Goal: Task Accomplishment & Management: Manage account settings

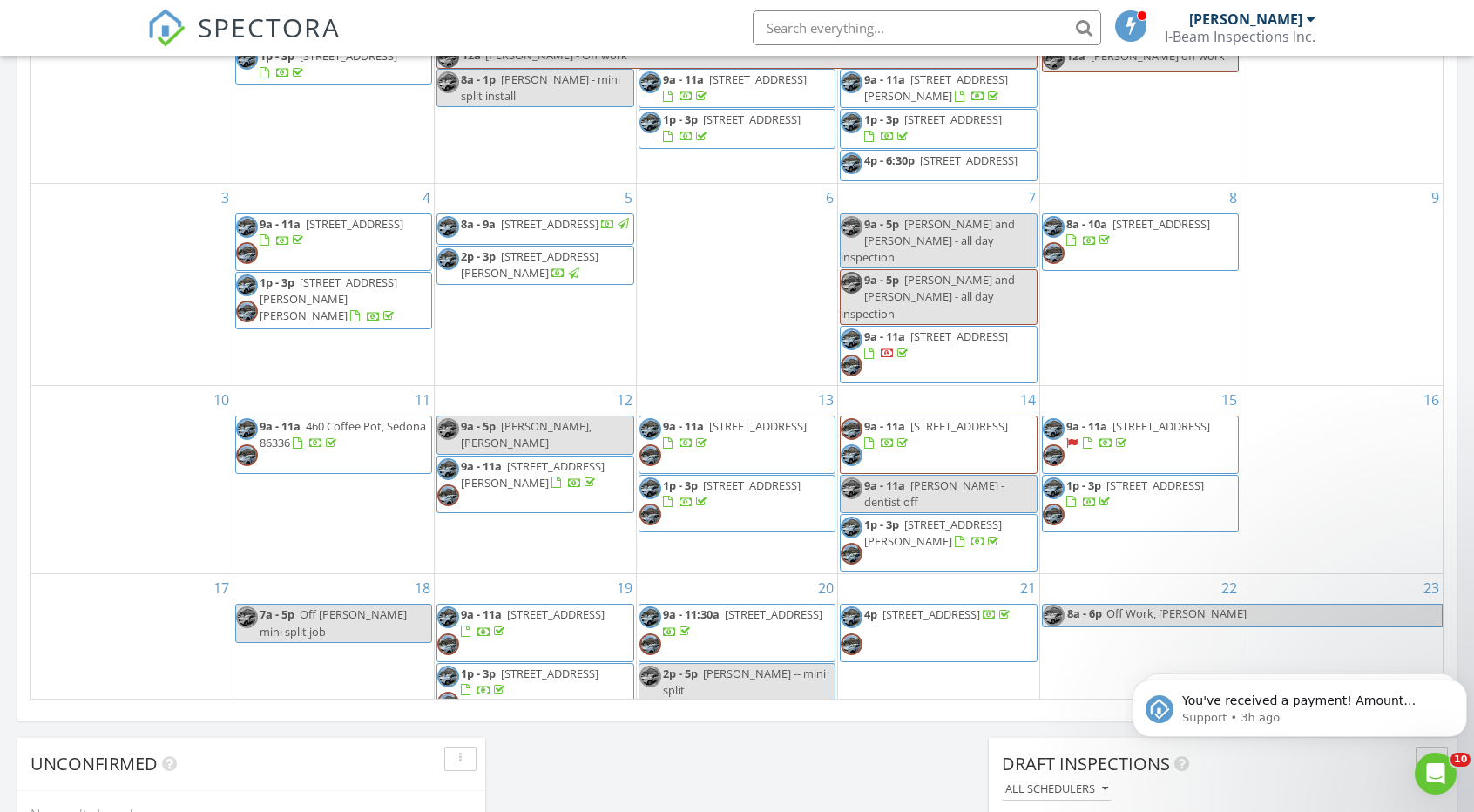
scroll to position [1133, 0]
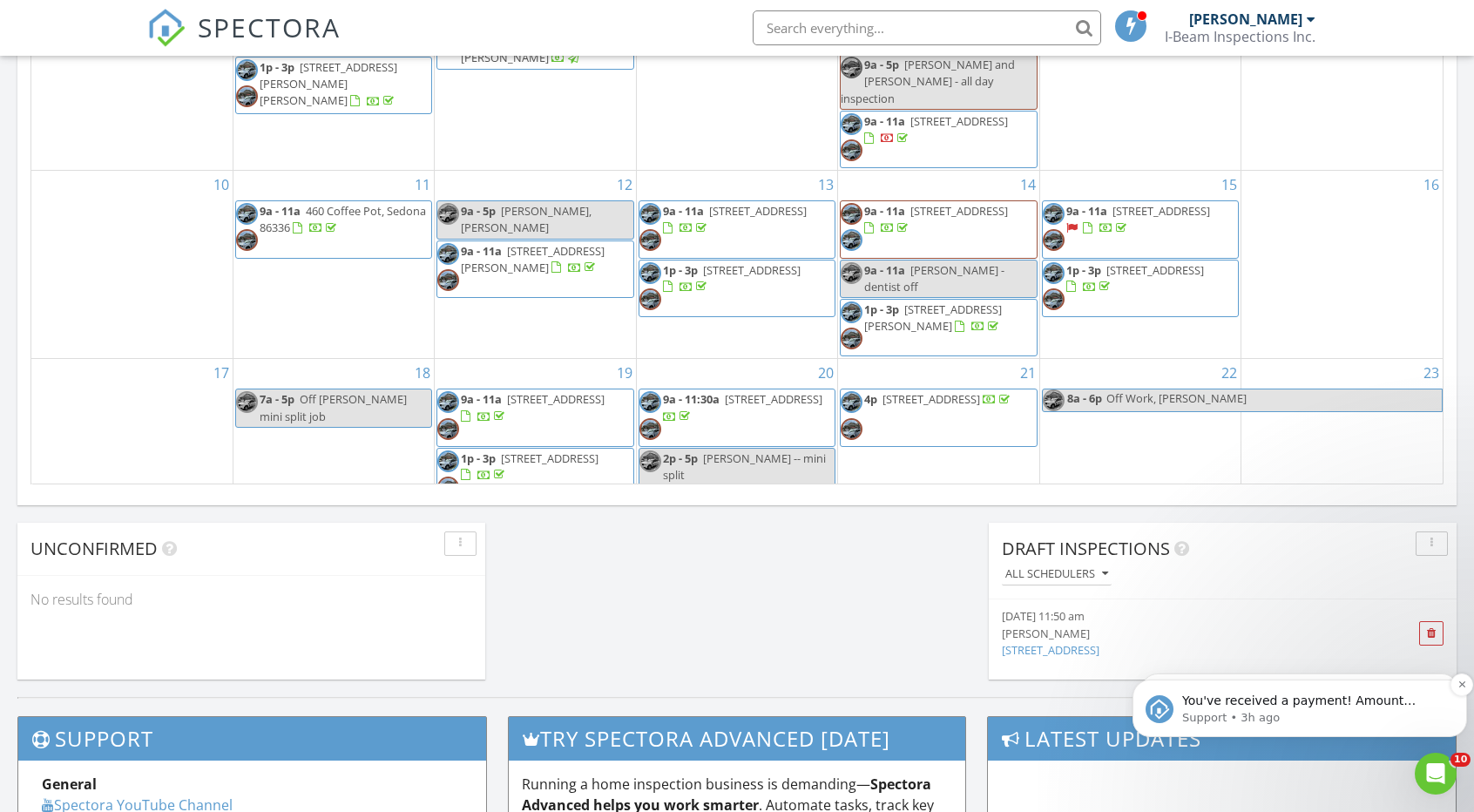
click at [1327, 714] on p "Support • 3h ago" at bounding box center [1314, 717] width 263 height 16
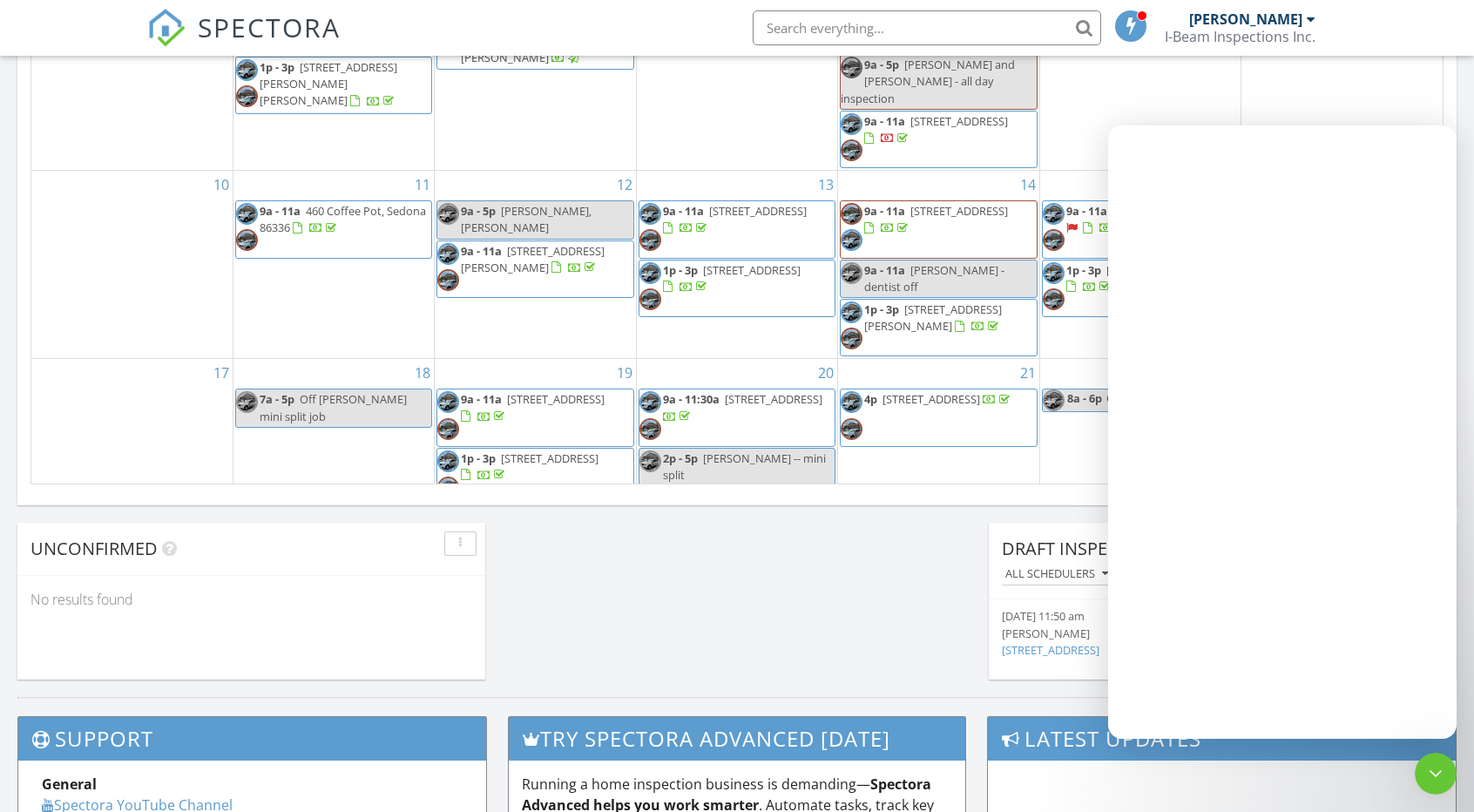
scroll to position [0, 0]
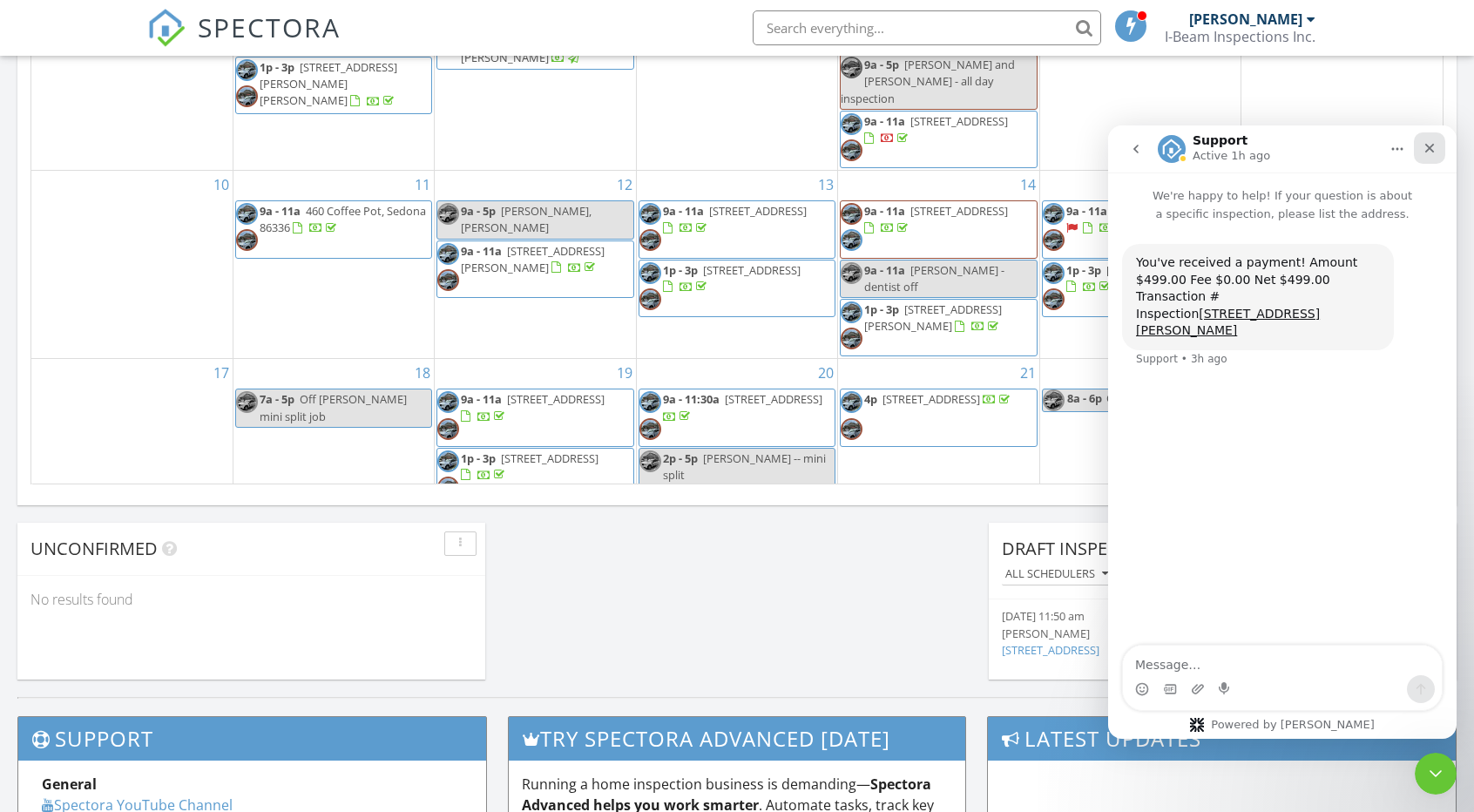
click at [1434, 148] on icon "Close" at bounding box center [1430, 147] width 14 height 14
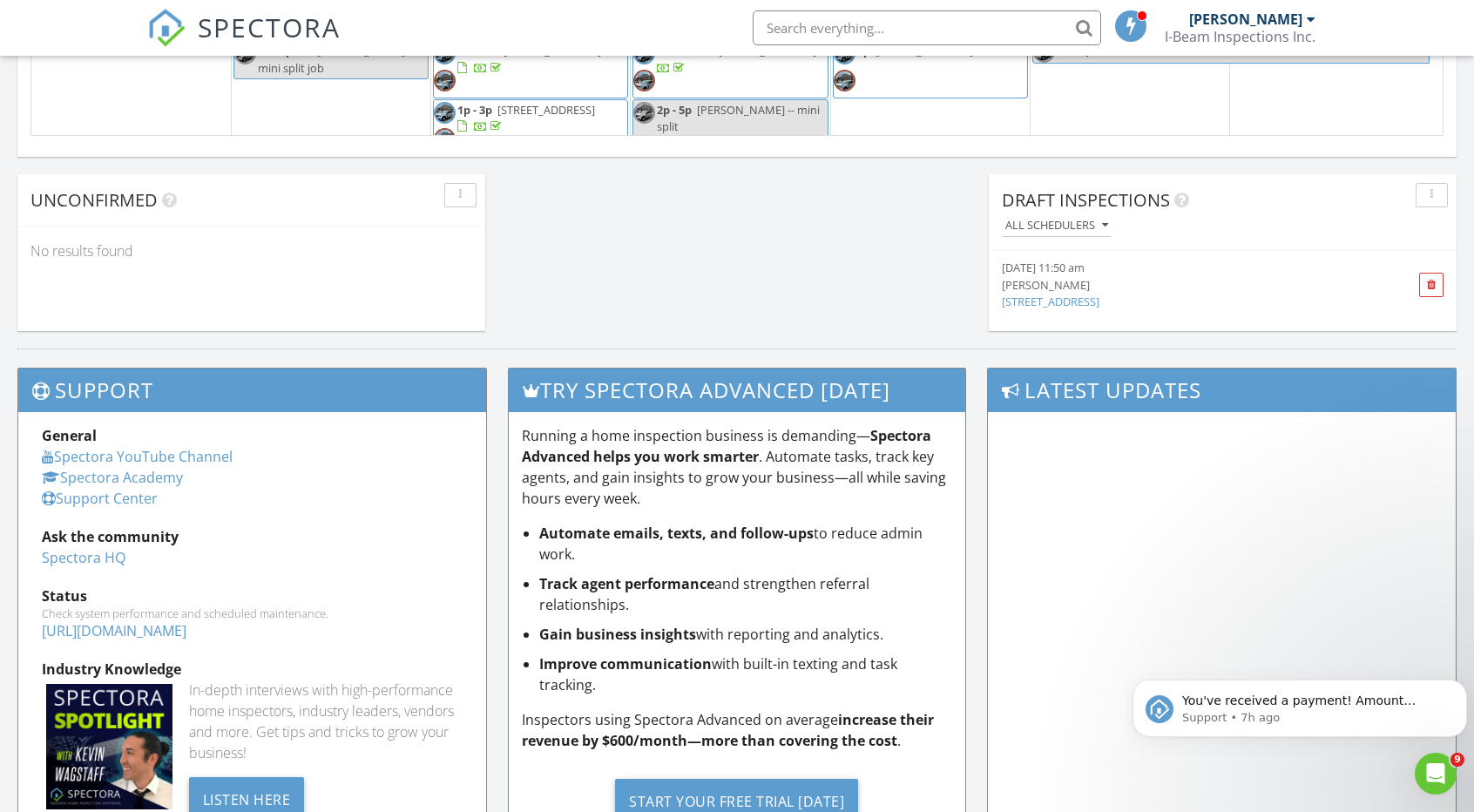
scroll to position [1655, 0]
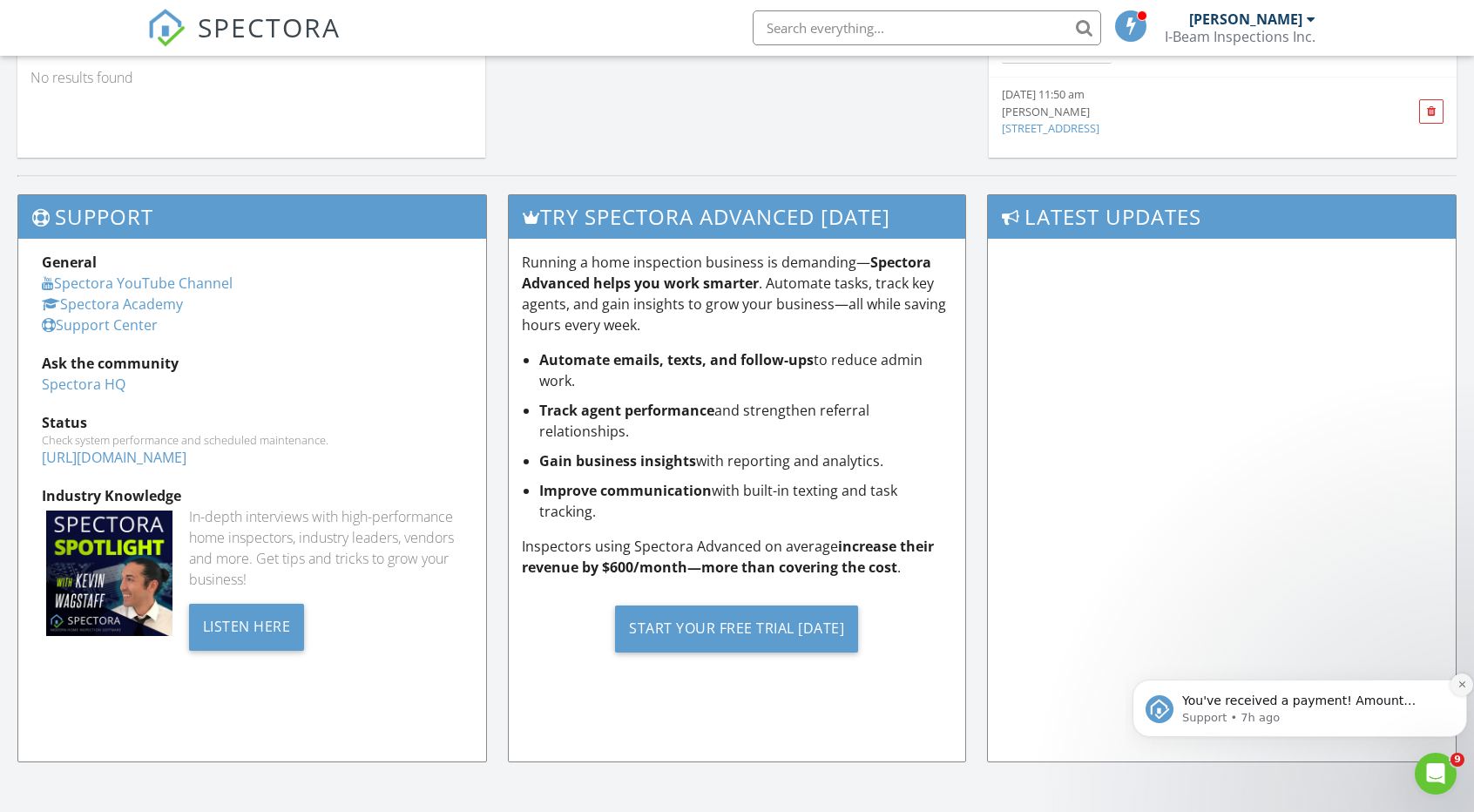
click at [1464, 686] on icon "Dismiss notification" at bounding box center [1461, 684] width 6 height 6
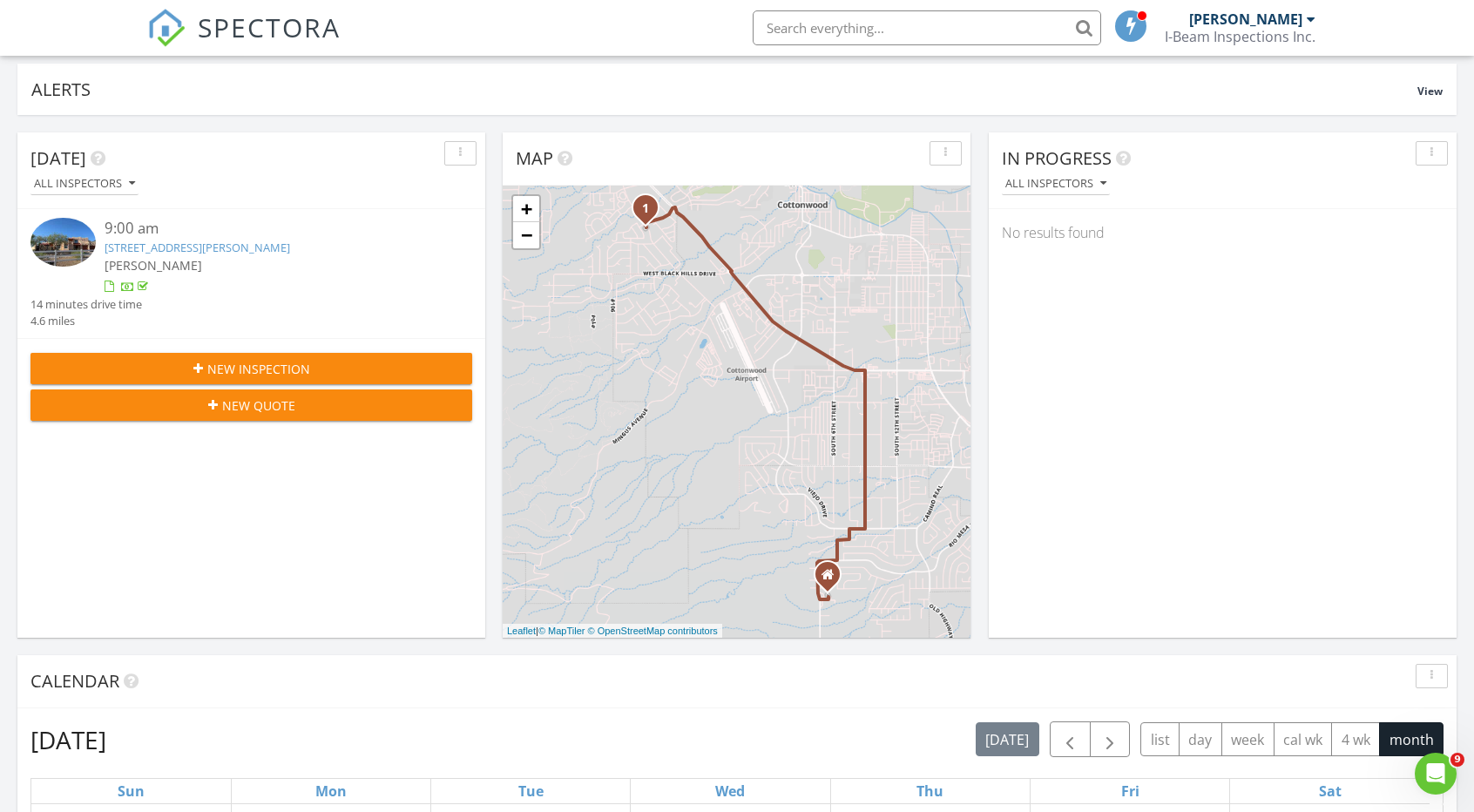
scroll to position [0, 0]
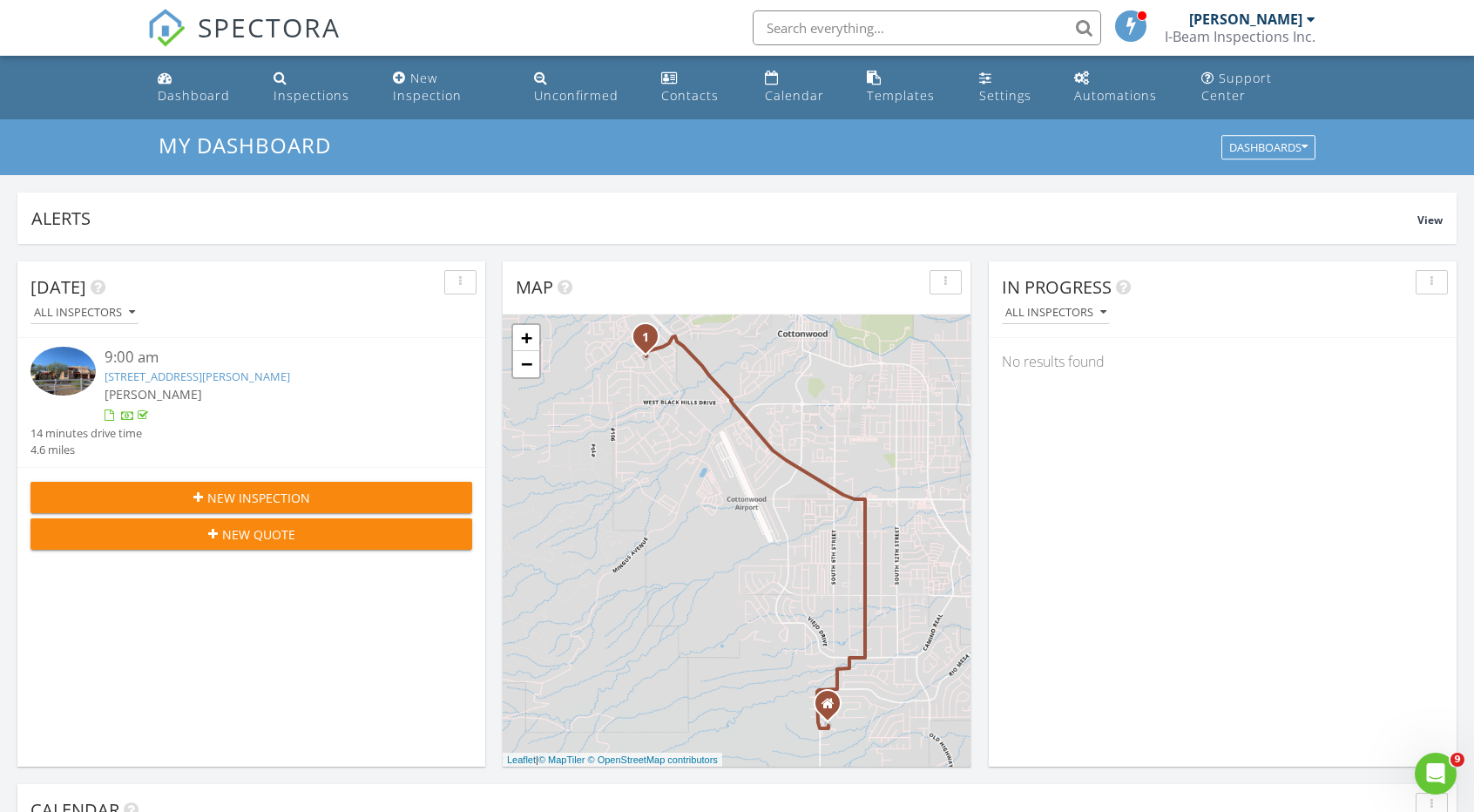
click at [869, 32] on input "text" at bounding box center [927, 28] width 349 height 35
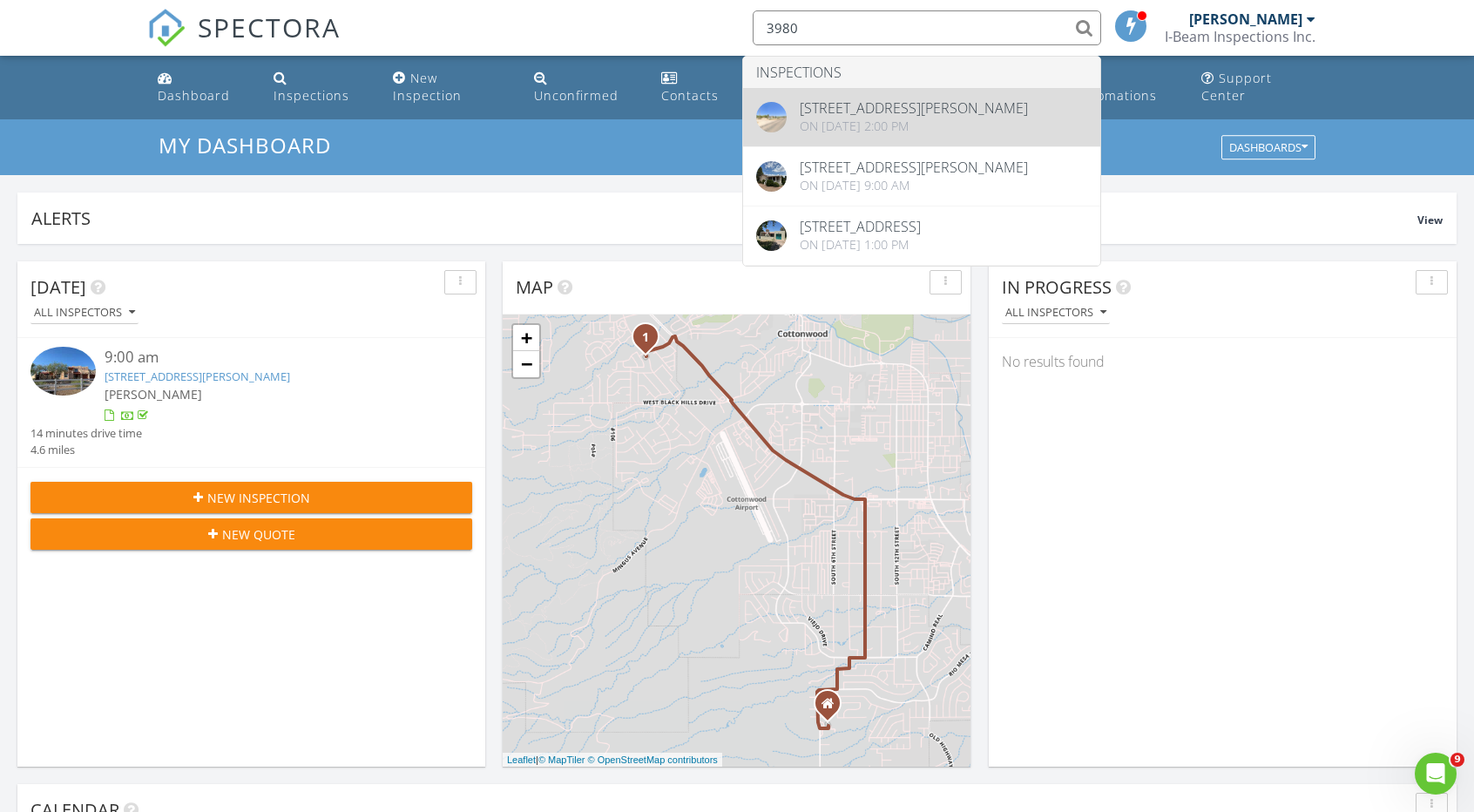
type input "3980"
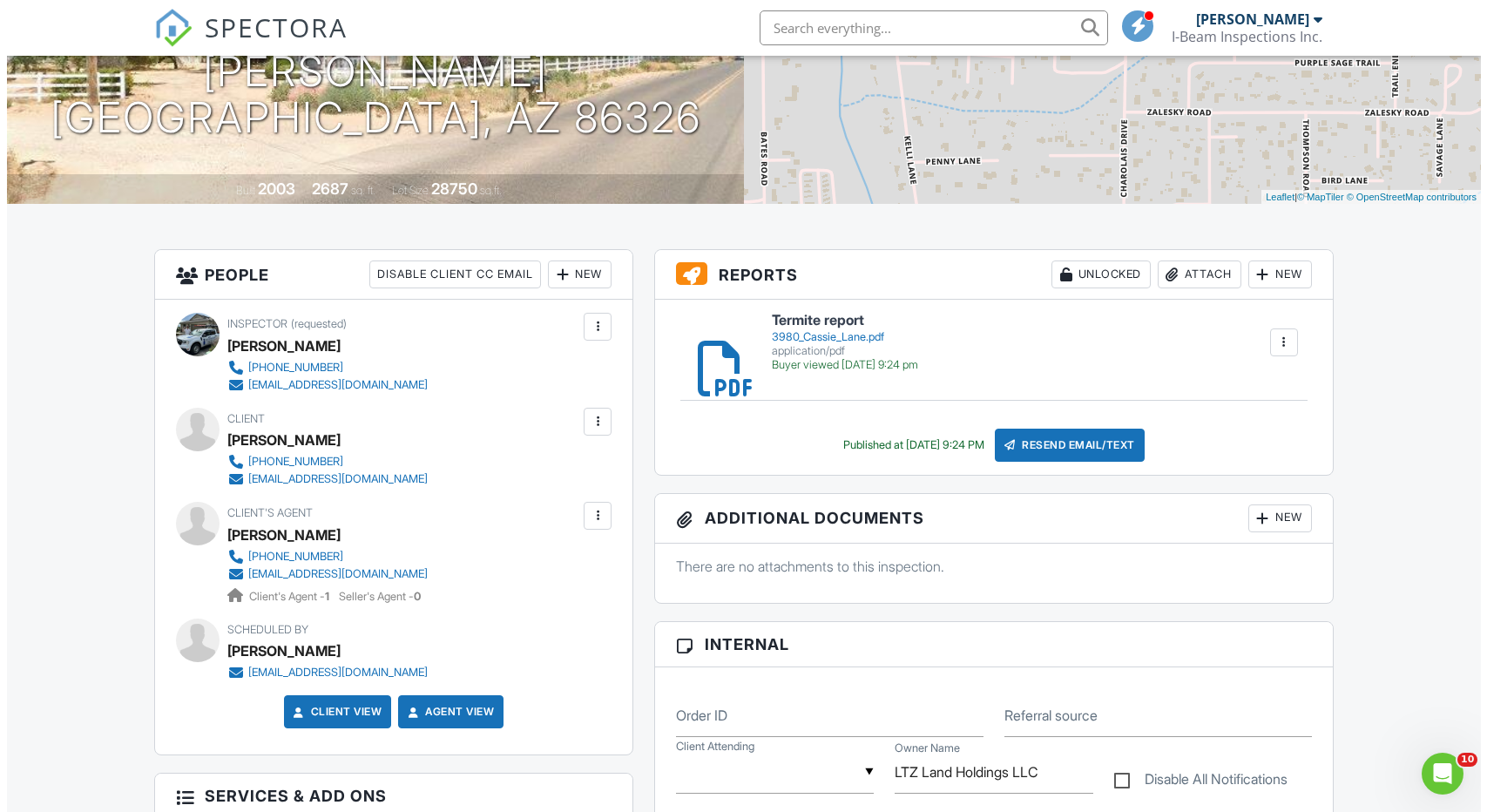
scroll to position [436, 0]
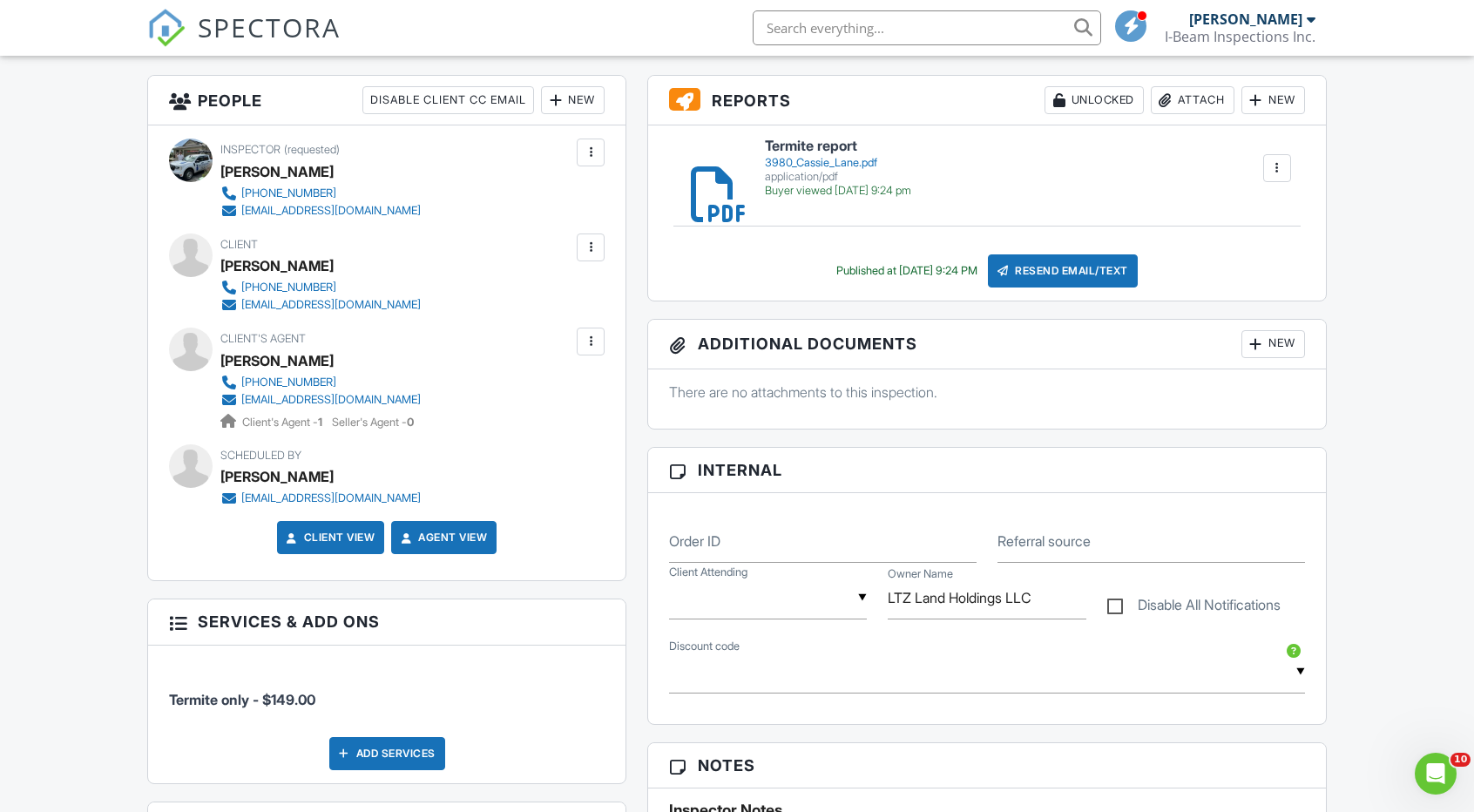
click at [1278, 358] on div "New" at bounding box center [1273, 344] width 64 height 28
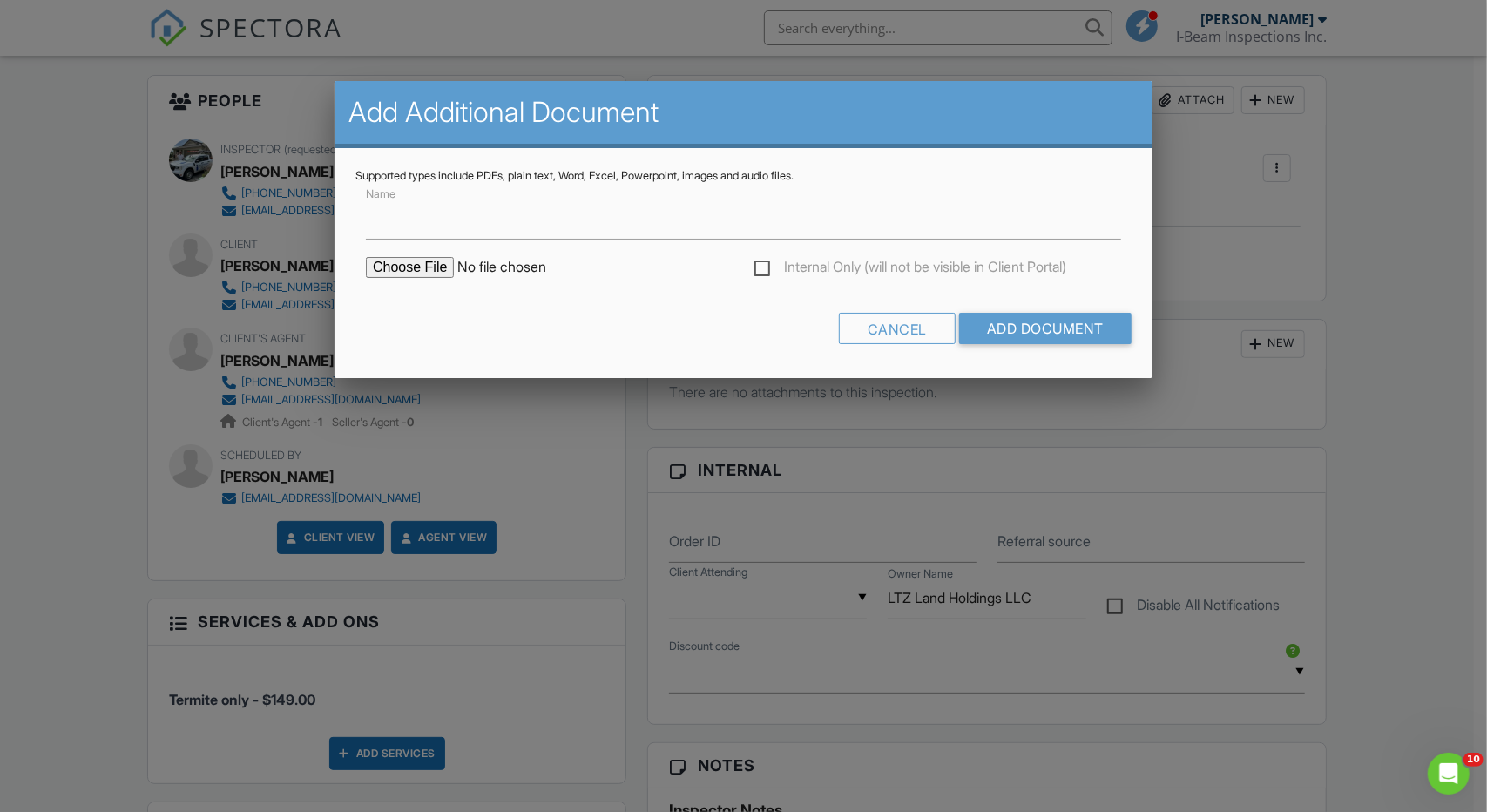
click at [382, 272] on input "file" at bounding box center [515, 267] width 297 height 21
type input "C:\fakepath\3980 Cassie Lane,827.pdf"
click at [411, 226] on input "Name" at bounding box center [744, 218] width 756 height 43
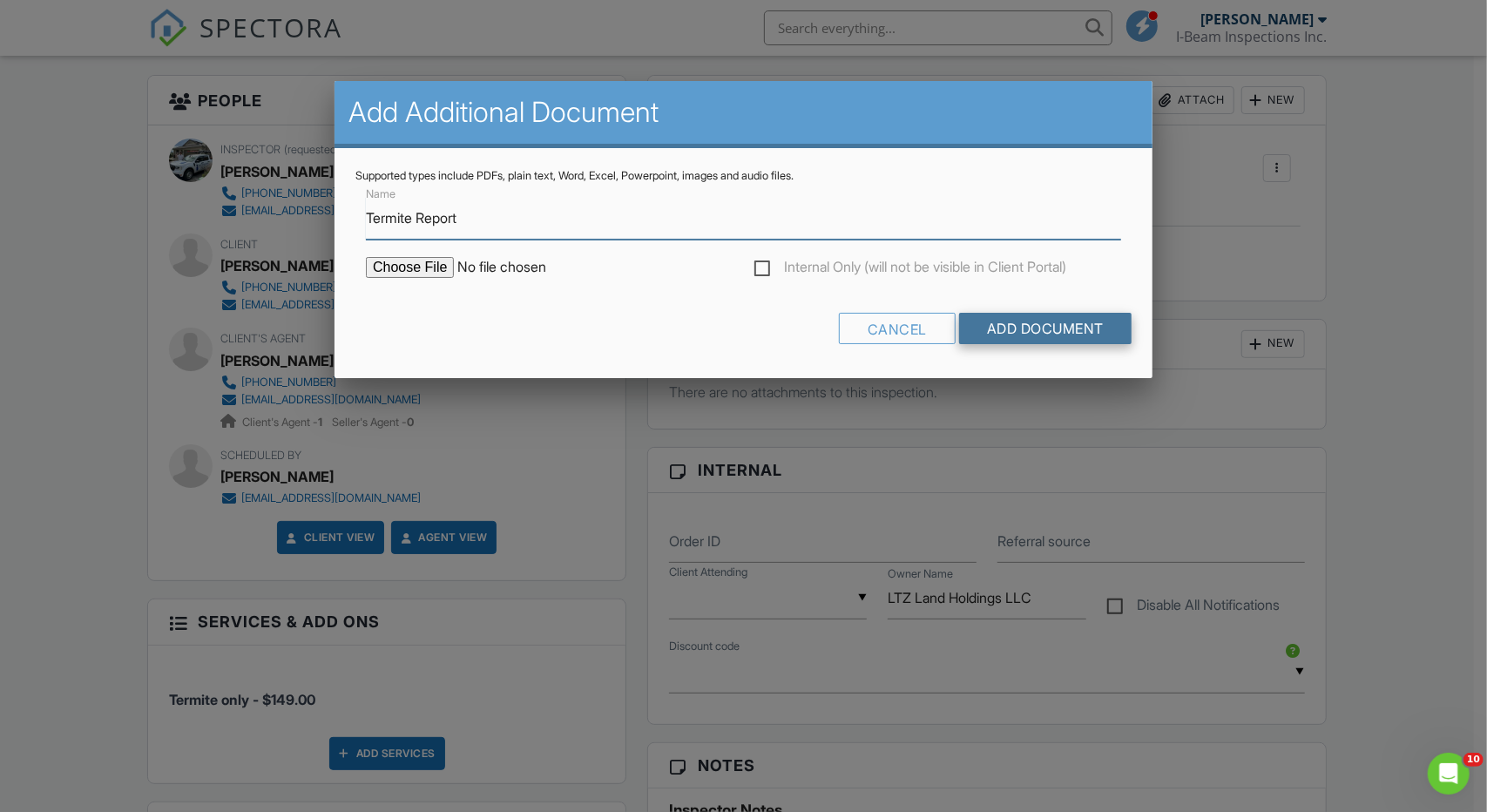
type input "Termite Report"
click at [1048, 332] on input "Add Document" at bounding box center [1046, 328] width 172 height 32
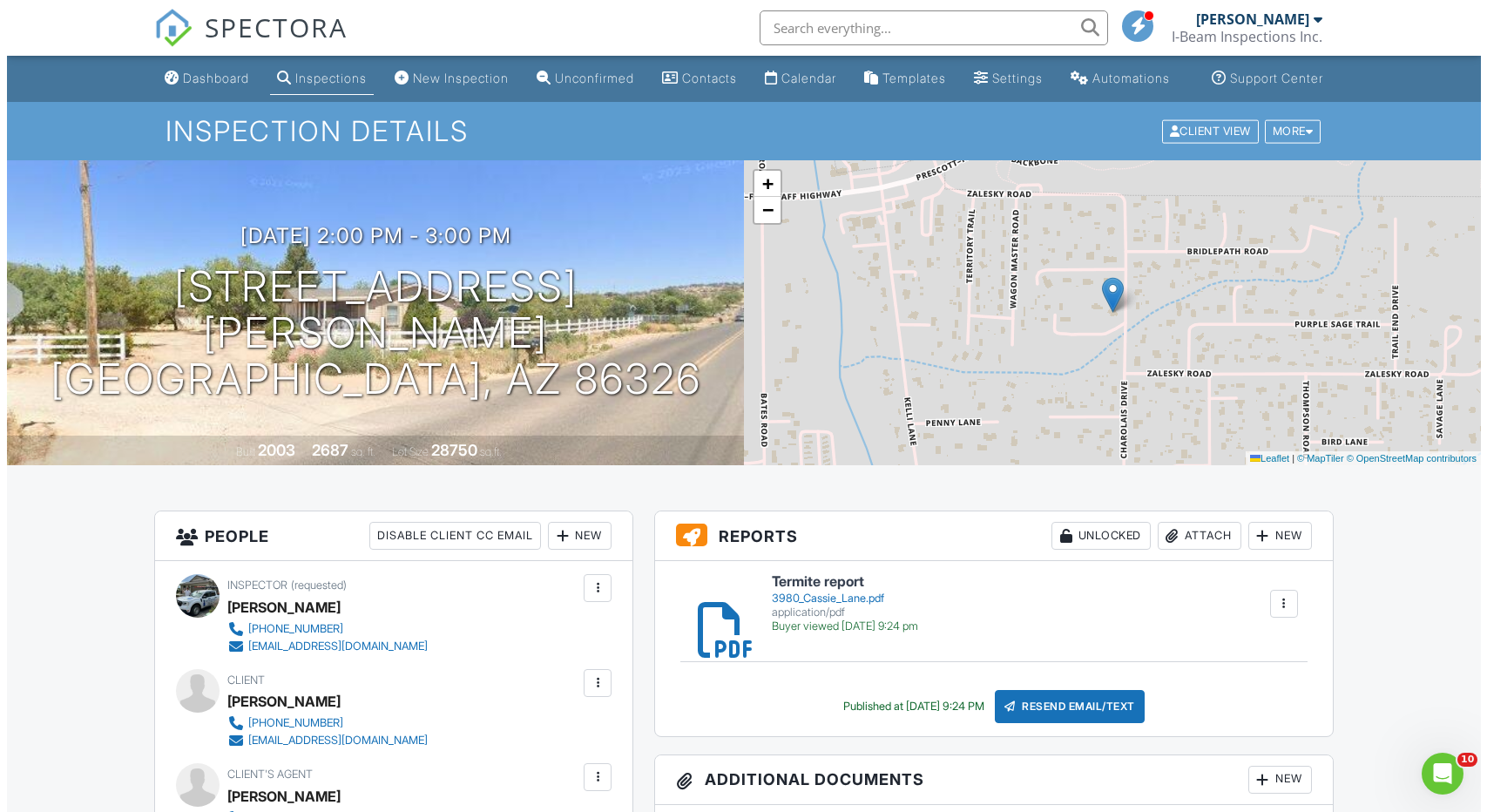
scroll to position [174, 0]
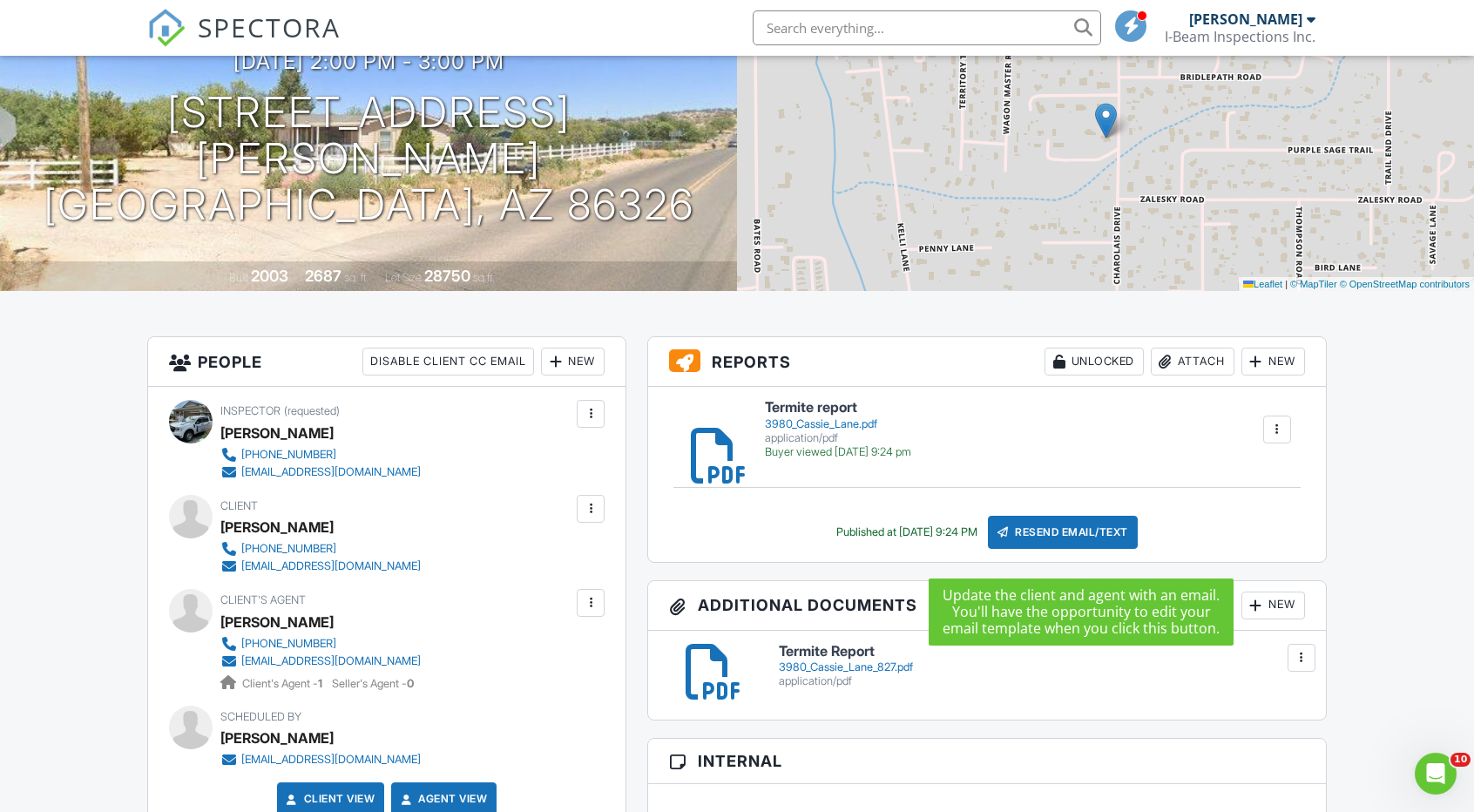
click at [1102, 549] on div "Resend Email/Text" at bounding box center [1063, 532] width 150 height 33
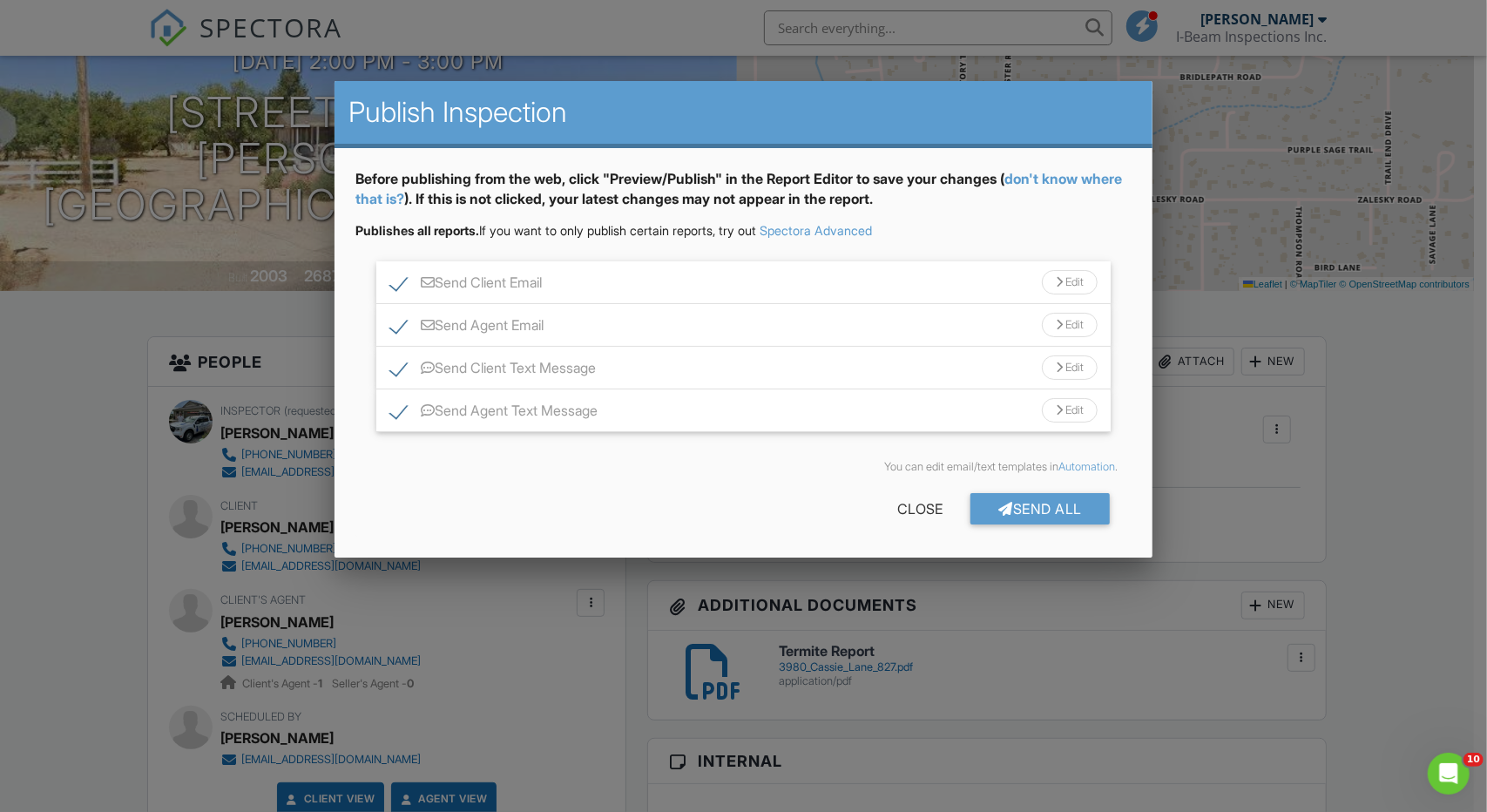
click at [398, 283] on label "Send Client Email" at bounding box center [466, 285] width 152 height 21
checkbox input "false"
click at [400, 371] on label "Send Client Text Message" at bounding box center [493, 370] width 206 height 21
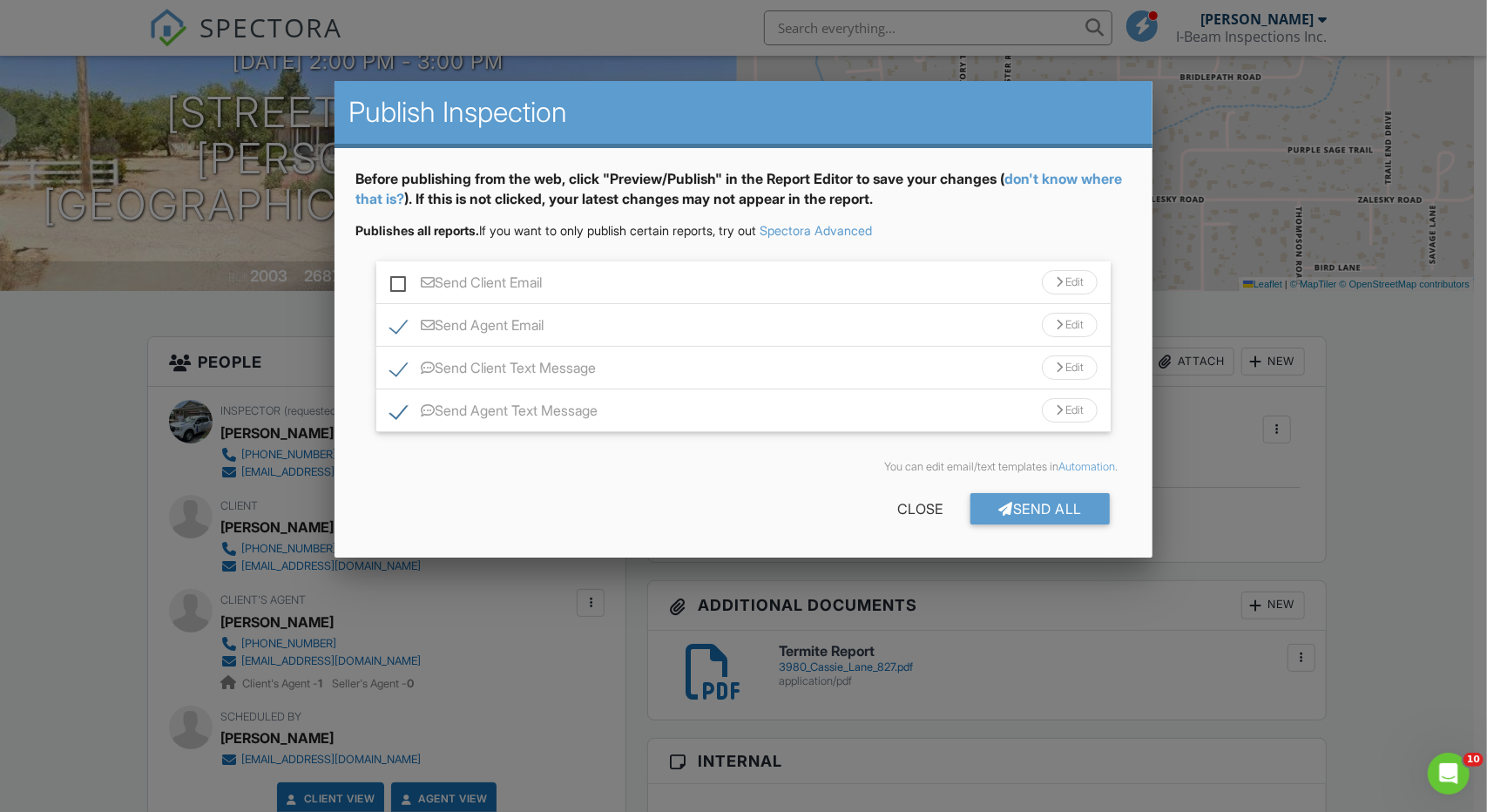
checkbox input "false"
click at [1074, 413] on div "Edit" at bounding box center [1070, 411] width 56 height 24
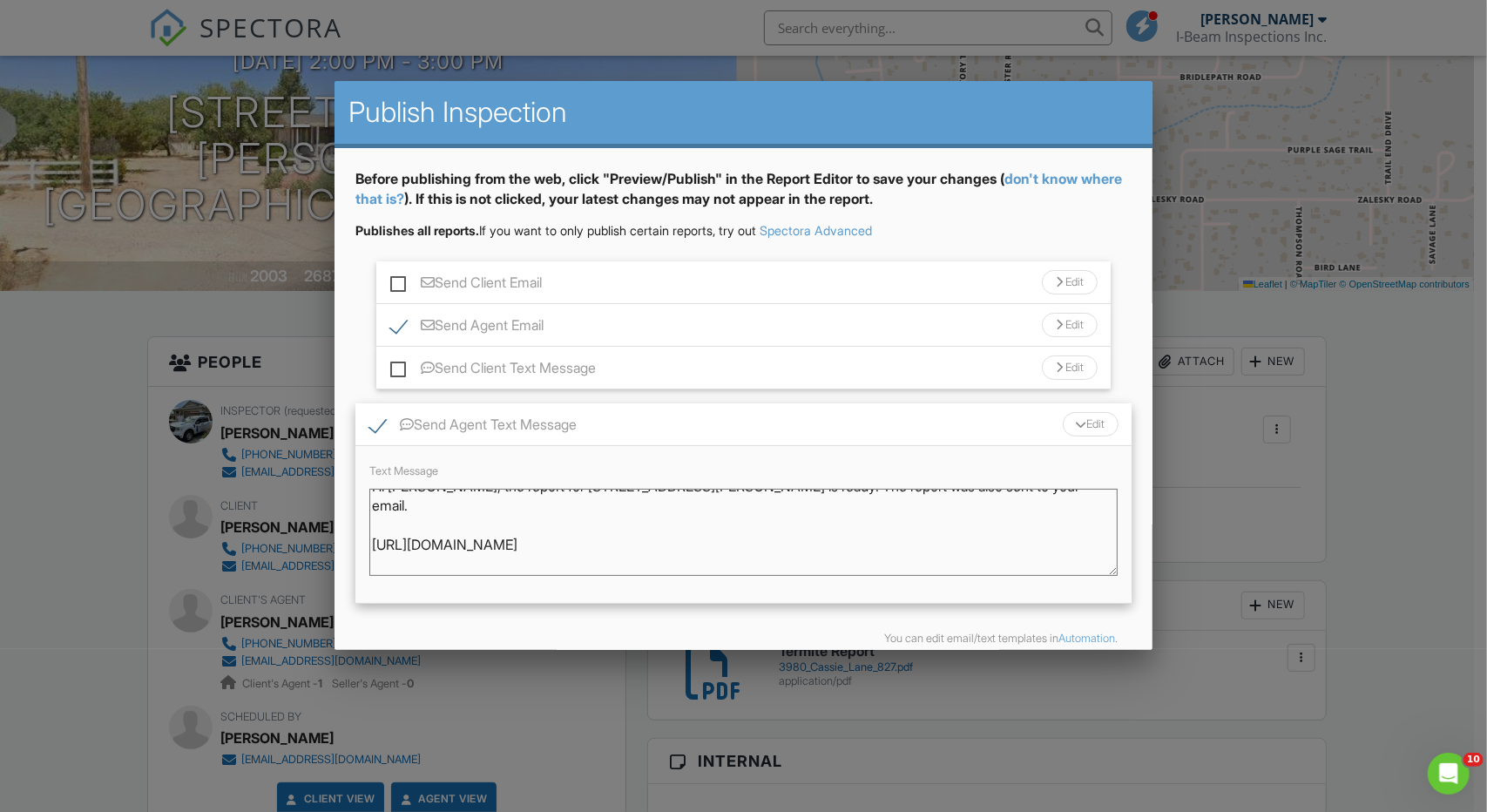
scroll to position [0, 0]
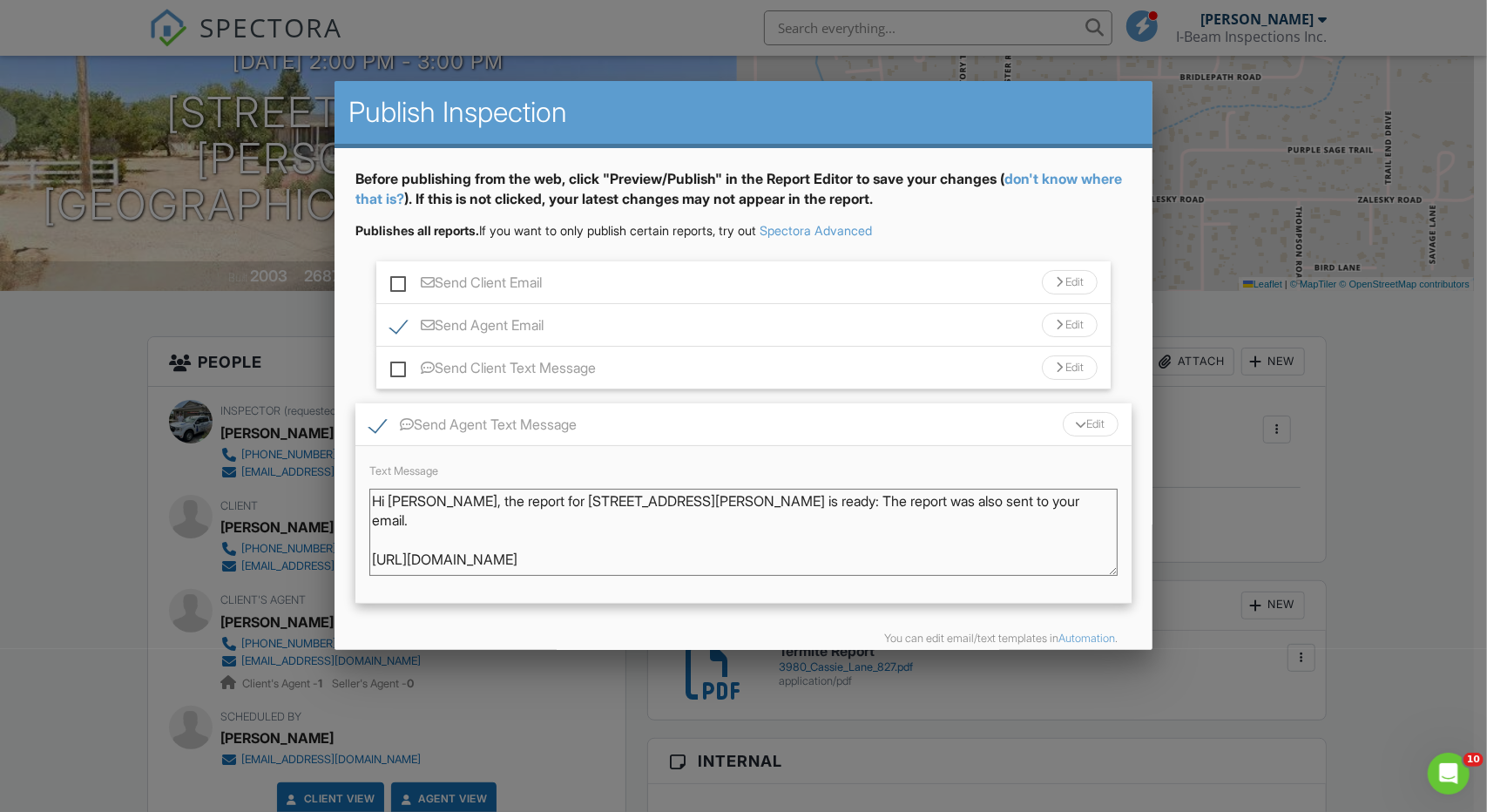
click at [1063, 328] on div "Edit" at bounding box center [1070, 324] width 56 height 24
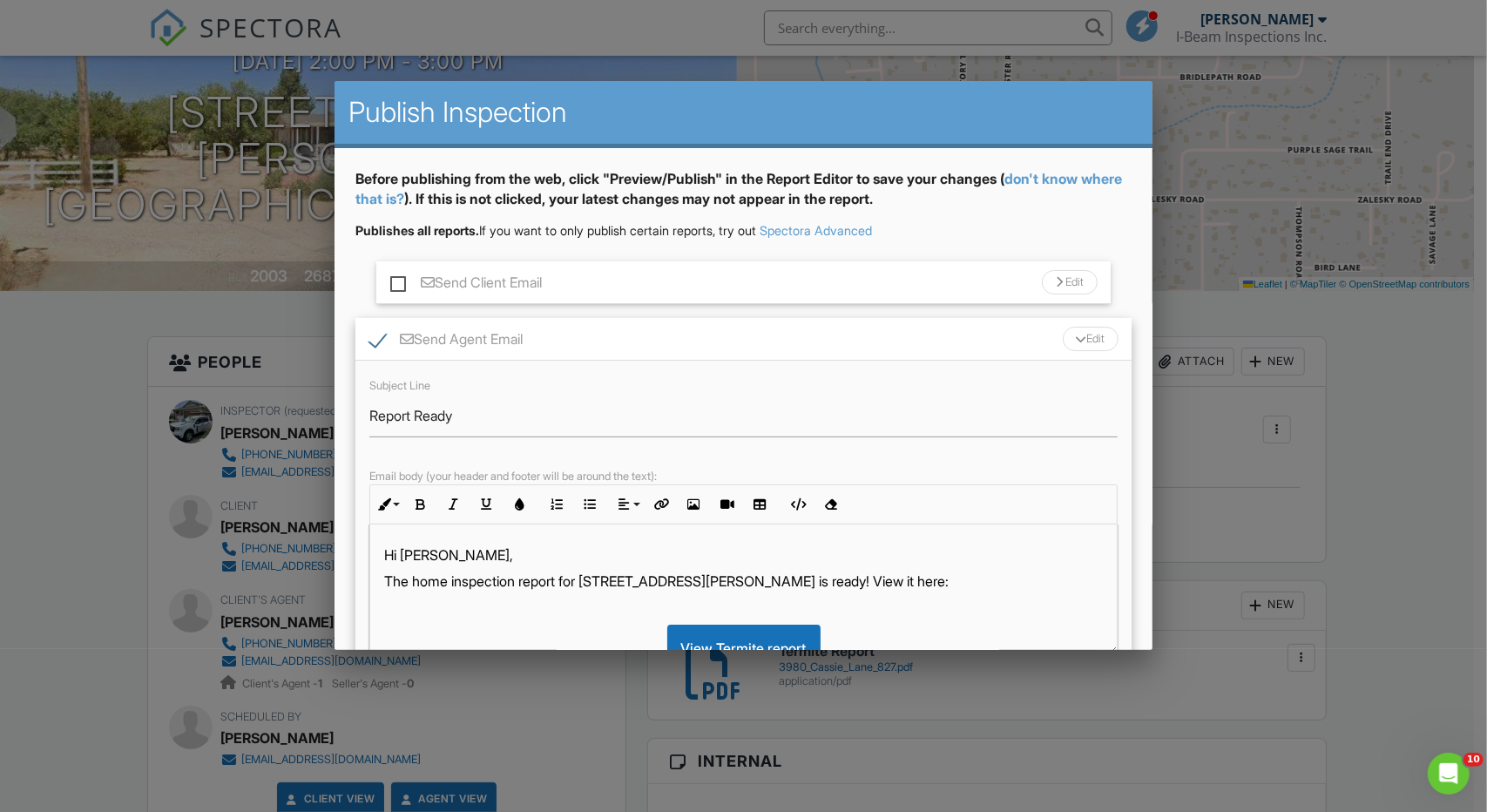
click at [448, 583] on p "The home inspection report for [STREET_ADDRESS][PERSON_NAME] is ready! View it …" at bounding box center [743, 581] width 718 height 19
click at [415, 585] on p "The Termite inspection report for [STREET_ADDRESS][PERSON_NAME] is ready! View …" at bounding box center [743, 581] width 718 height 19
click at [603, 583] on p "The two Termite inspection report for [STREET_ADDRESS][PERSON_NAME] is ready! V…" at bounding box center [743, 581] width 718 height 19
drag, startPoint x: 814, startPoint y: 581, endPoint x: 444, endPoint y: 590, distance: 370.1
click at [384, 587] on p "The two Termite inspection reports for [STREET_ADDRESS][PERSON_NAME] is ready! …" at bounding box center [743, 581] width 718 height 19
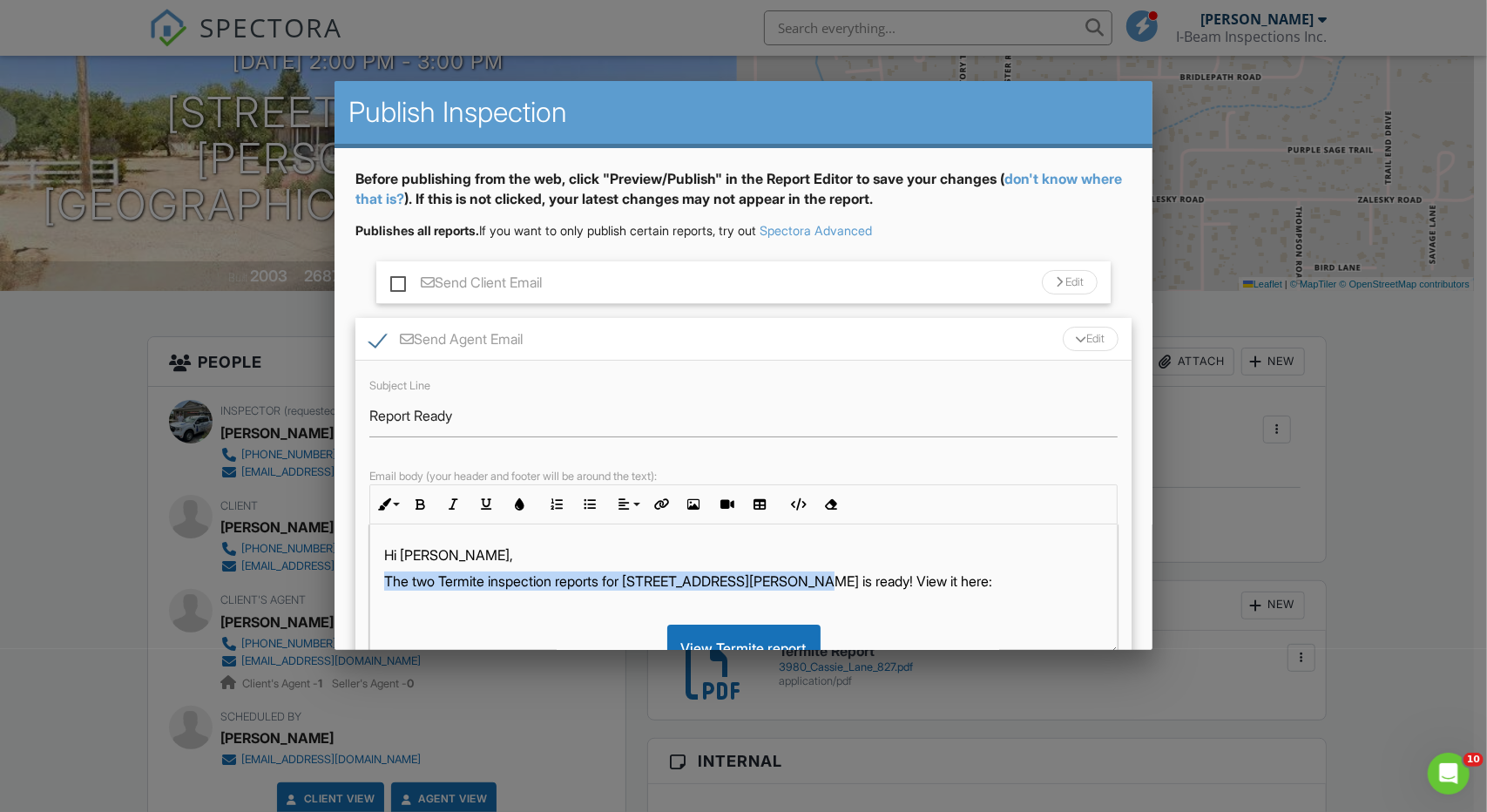
copy p "The two Termite inspection reports for [STREET_ADDRESS][PERSON_NAME] is ready!"
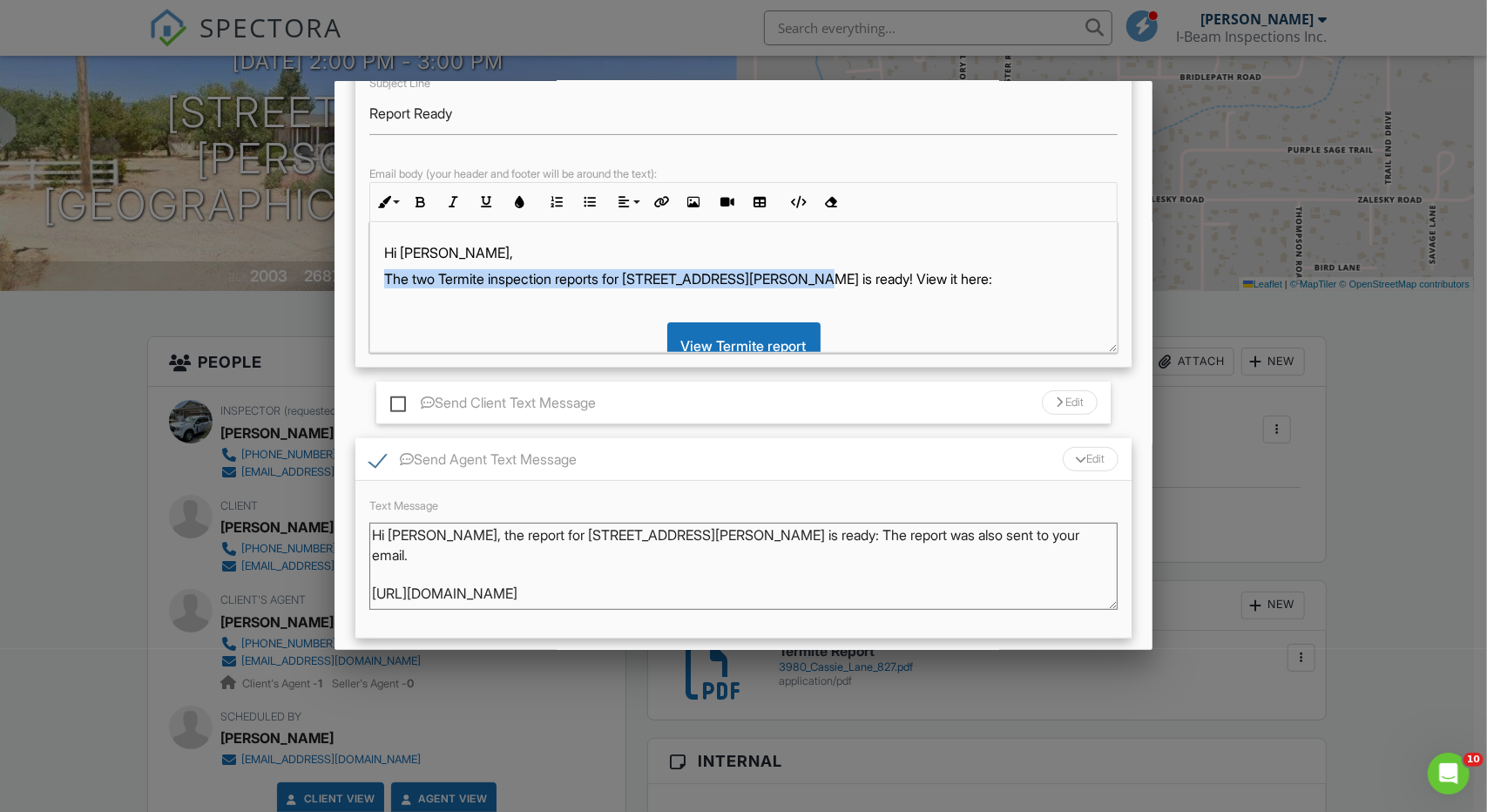
scroll to position [413, 0]
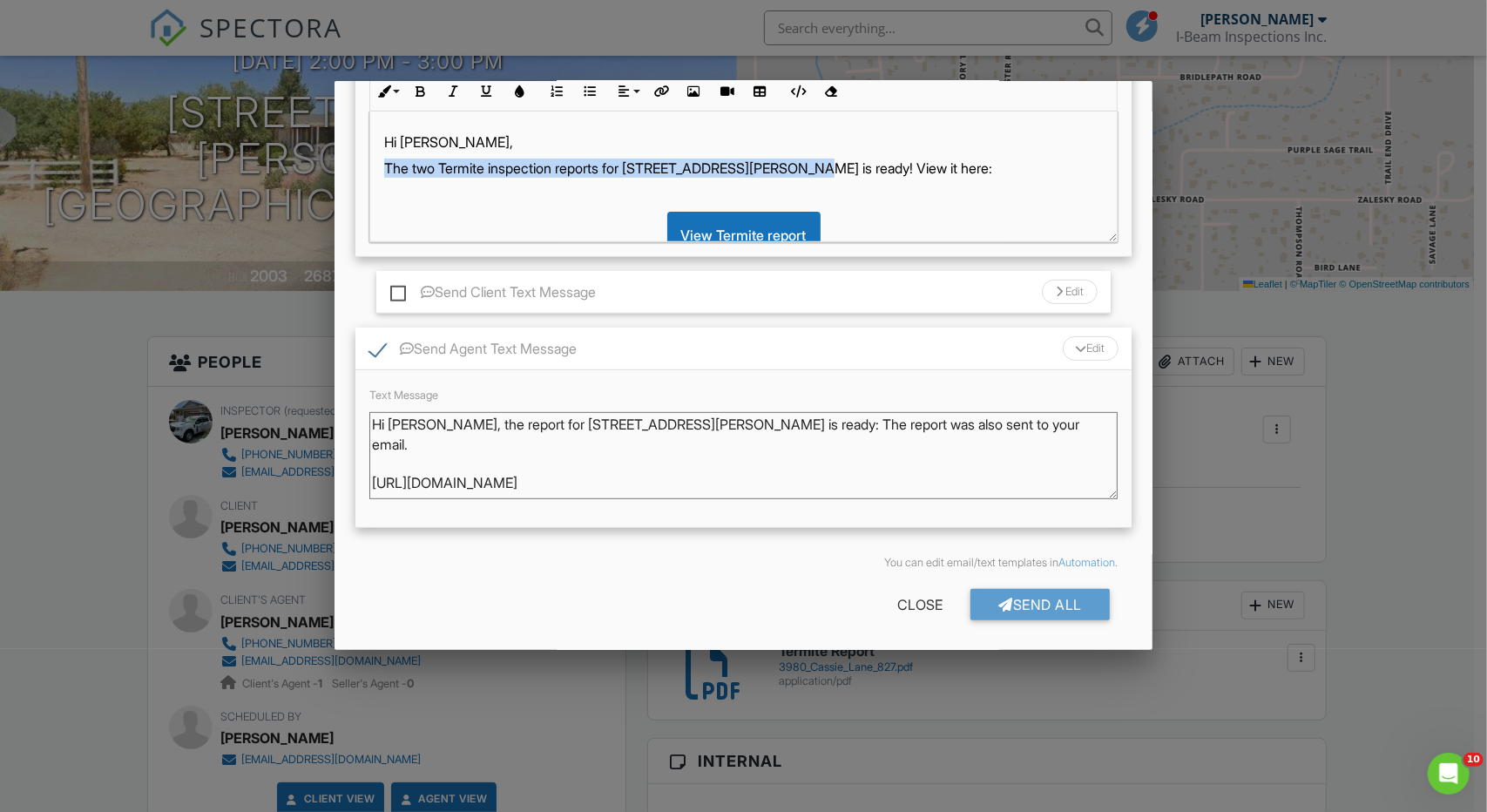
click at [978, 427] on textarea "Hi [PERSON_NAME], the report for [STREET_ADDRESS][PERSON_NAME] is ready: The re…" at bounding box center [744, 456] width 748 height 87
paste textarea "The two Termite inspection reports for [STREET_ADDRESS][PERSON_NAME] is ready!"
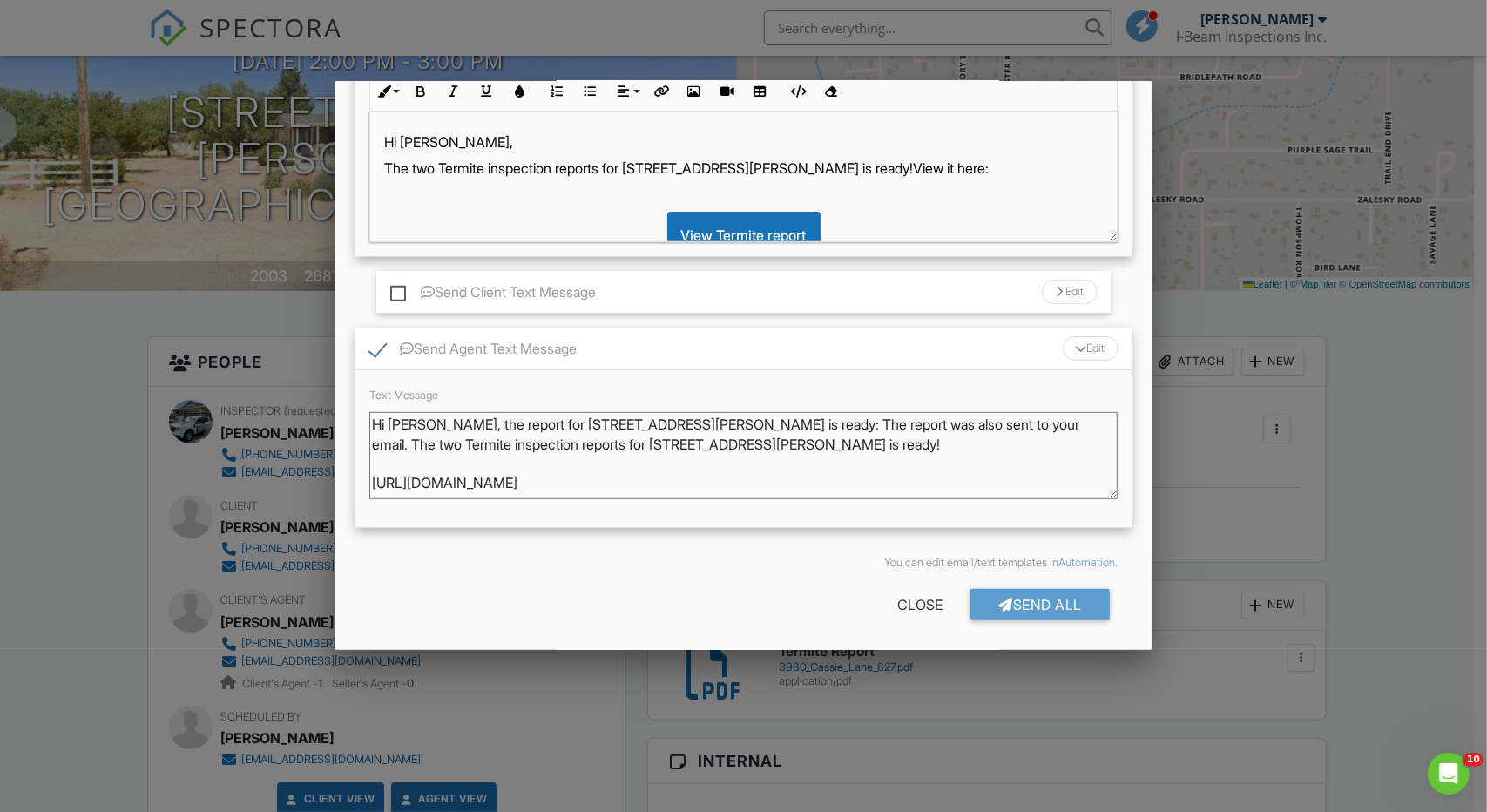
scroll to position [35, 0]
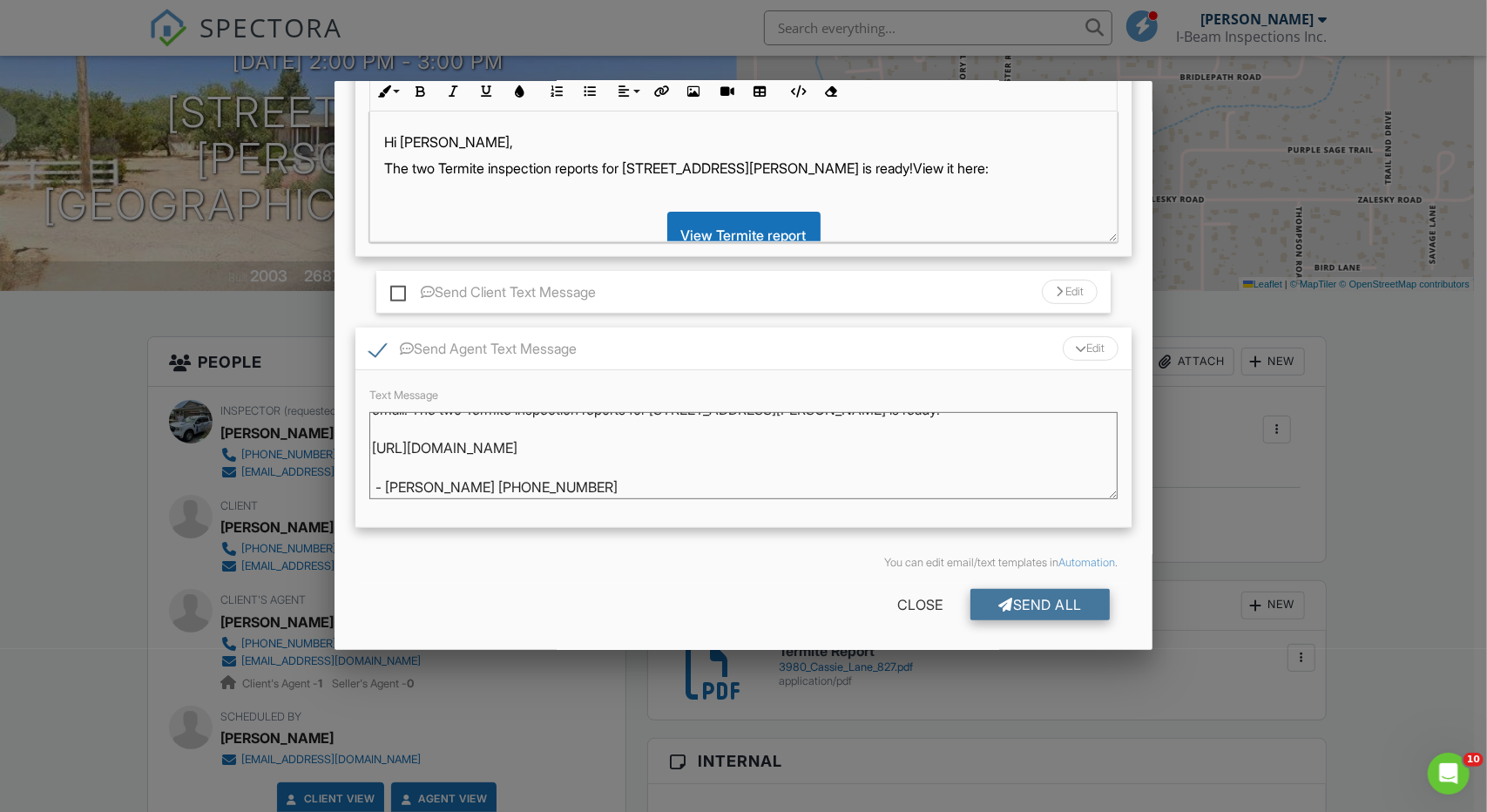
type textarea "Hi [PERSON_NAME], the report for [STREET_ADDRESS][PERSON_NAME] is ready: The re…"
click at [1030, 605] on div "Send All" at bounding box center [1040, 604] width 139 height 32
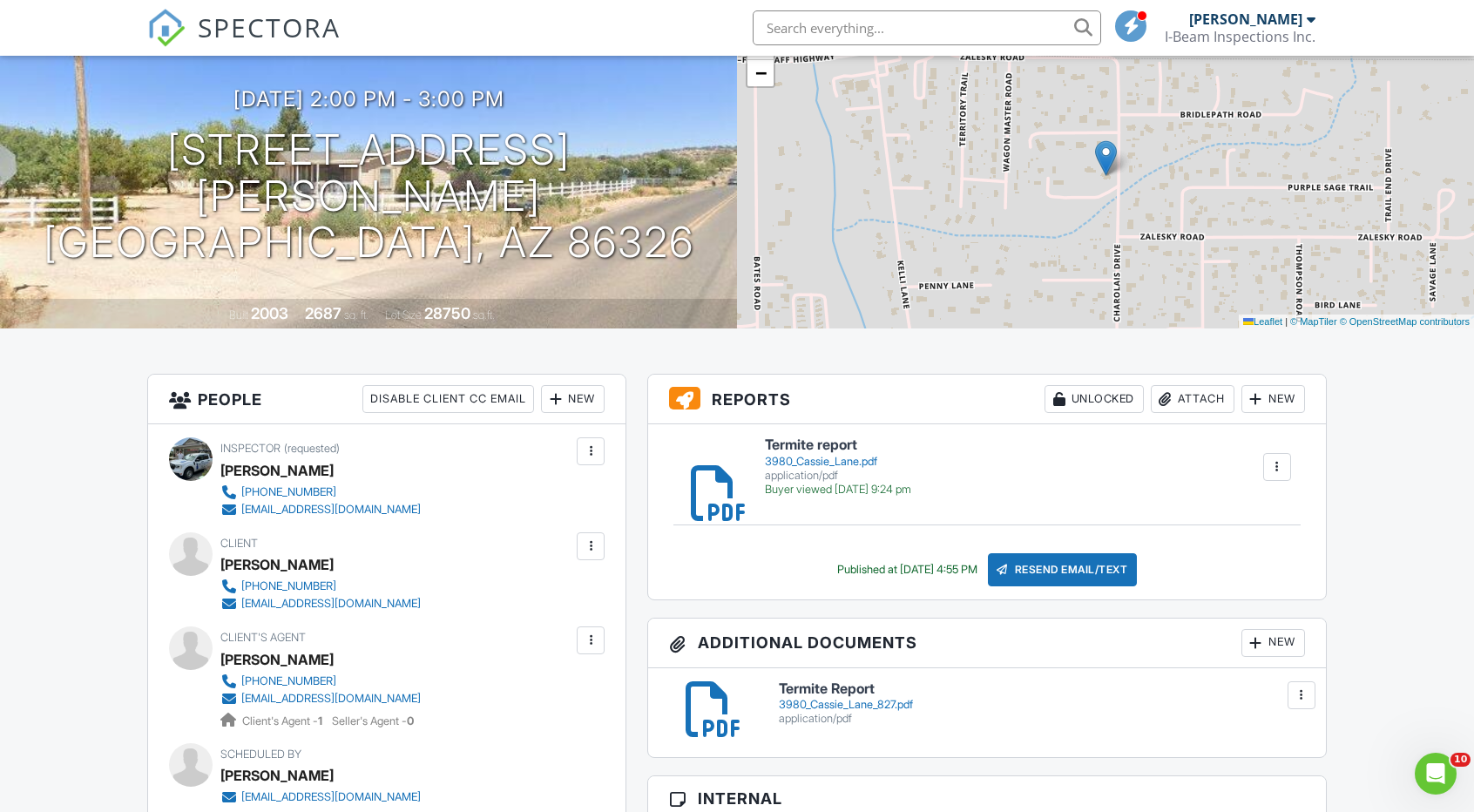
scroll to position [261, 0]
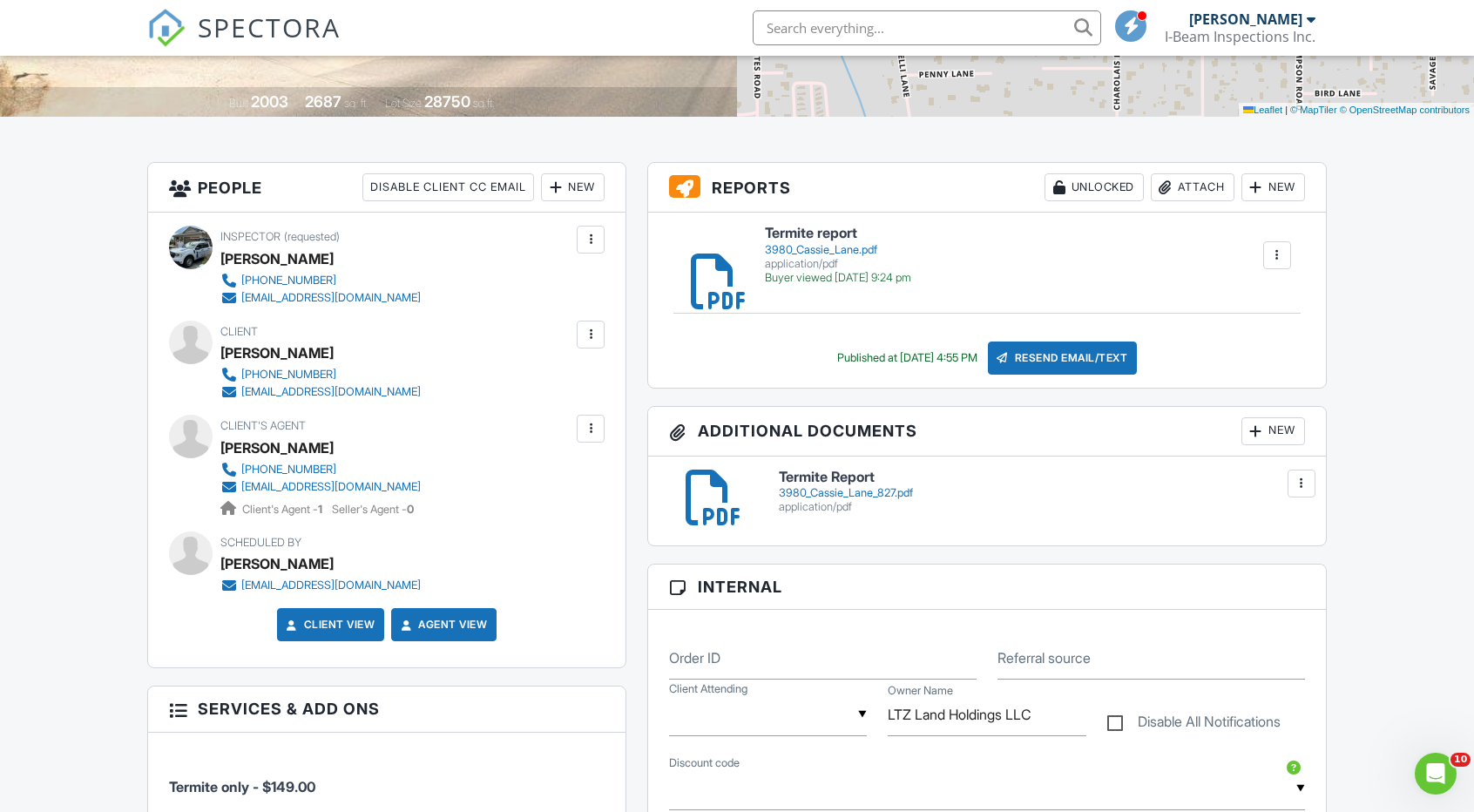
click at [850, 501] on div "3980_Cassie_Lane_827.pdf" at bounding box center [1042, 492] width 527 height 14
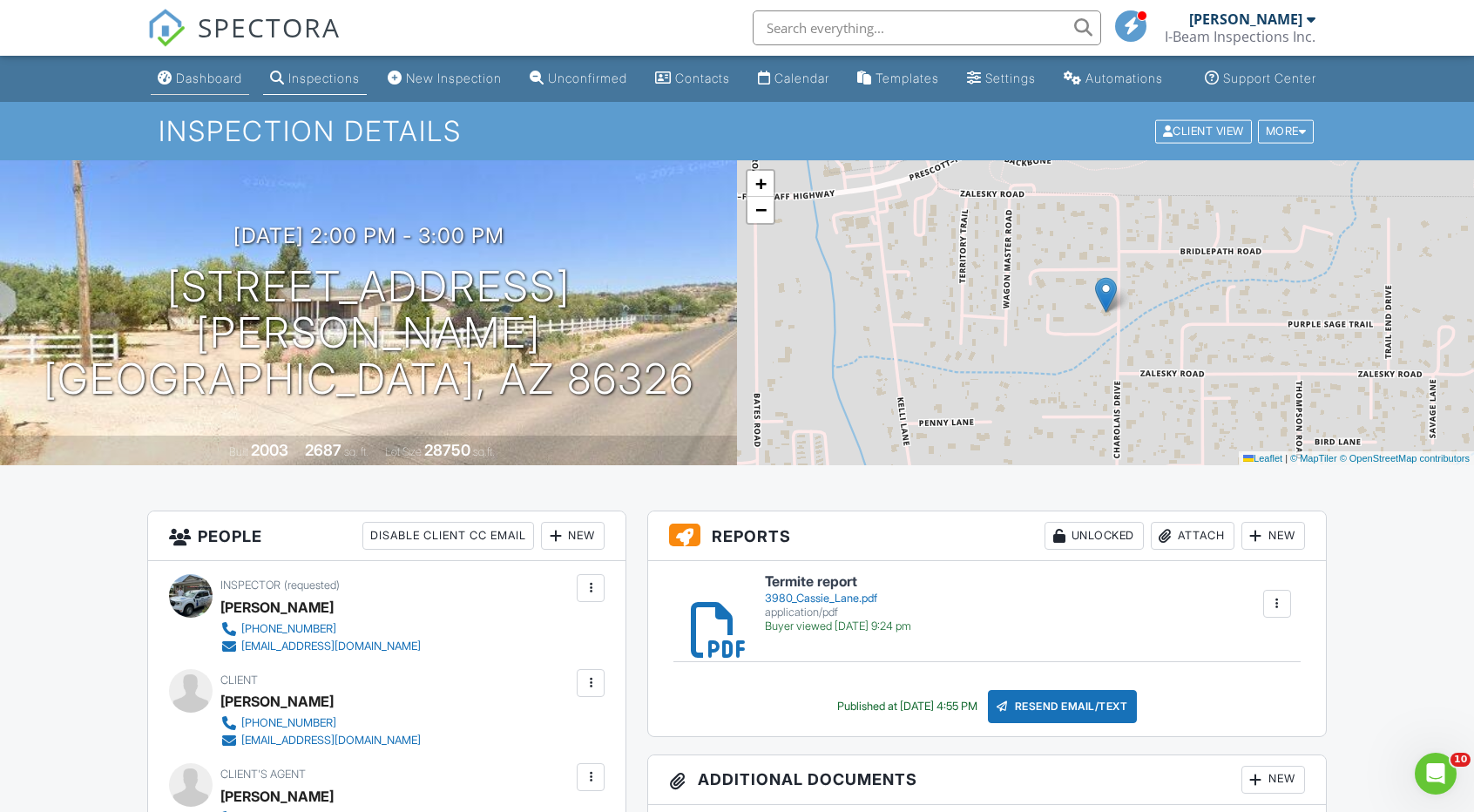
click at [200, 85] on div "Dashboard" at bounding box center [209, 78] width 66 height 15
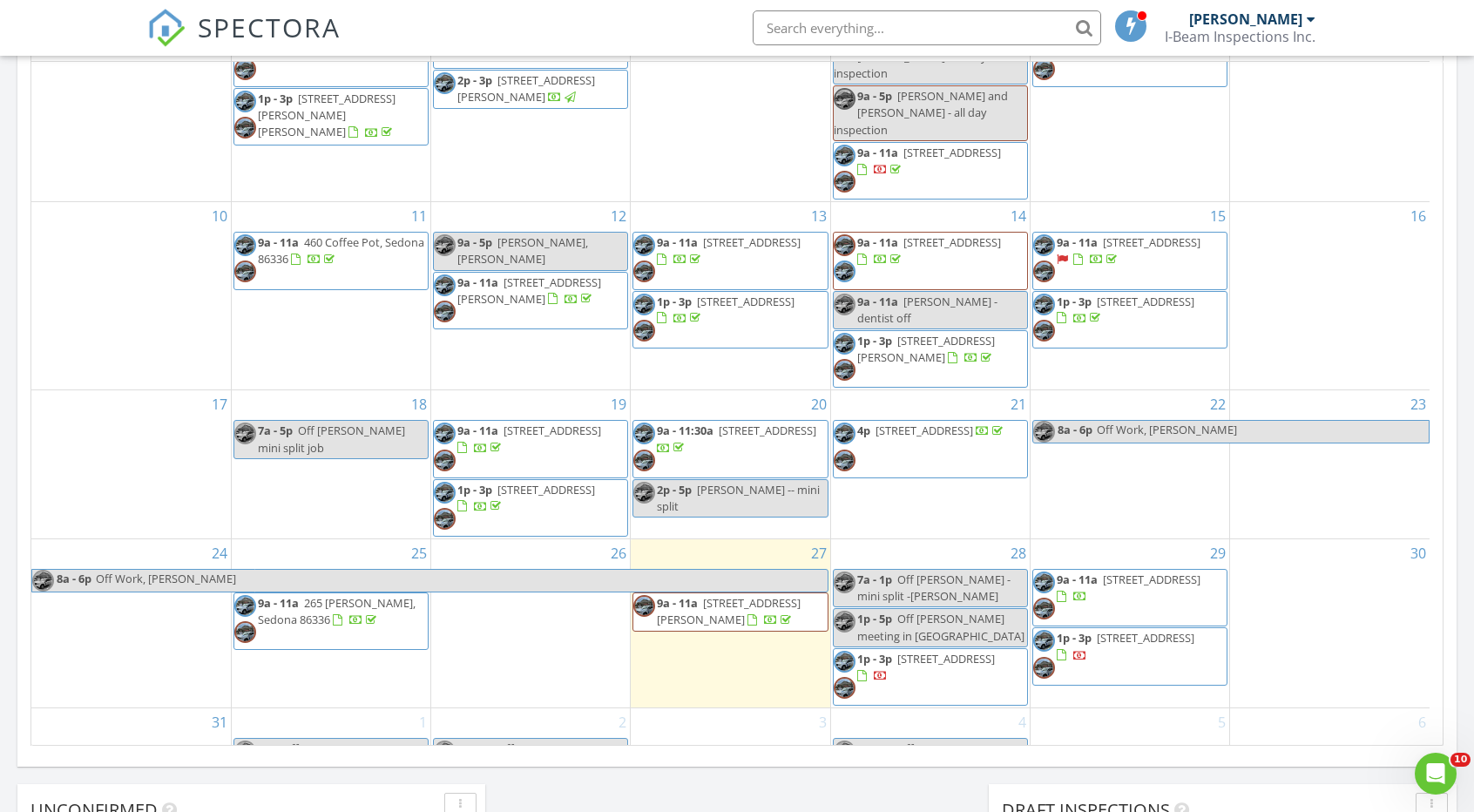
scroll to position [1133, 0]
